Goal: Information Seeking & Learning: Learn about a topic

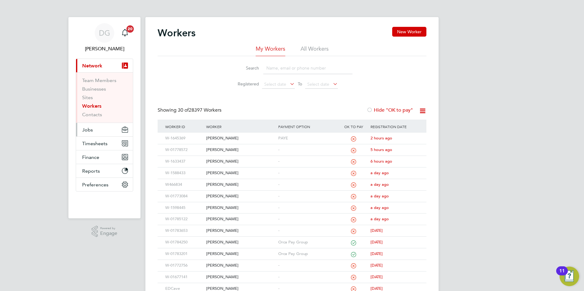
click at [85, 129] on span "Jobs" at bounding box center [87, 130] width 11 height 6
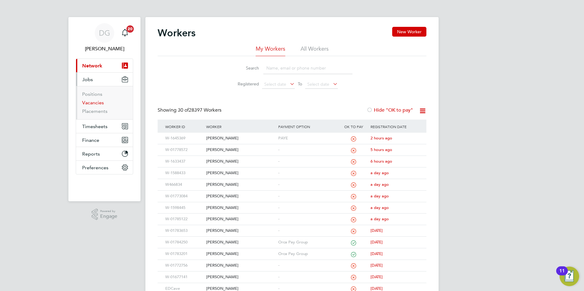
click at [93, 104] on link "Vacancies" at bounding box center [93, 103] width 22 height 6
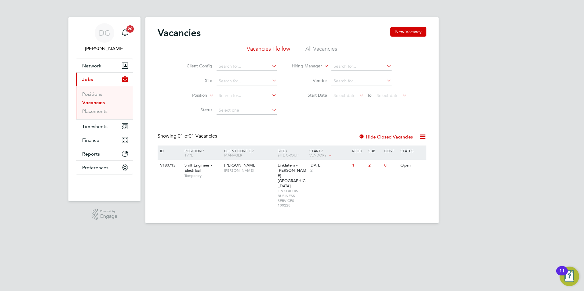
click at [310, 51] on li "All Vacancies" at bounding box center [321, 50] width 32 height 11
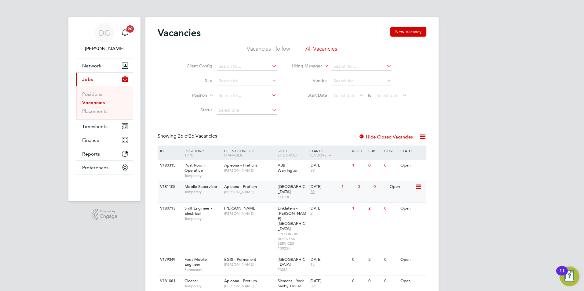
click at [264, 193] on span "[PERSON_NAME]" at bounding box center [249, 192] width 50 height 5
